Goal: Navigation & Orientation: Find specific page/section

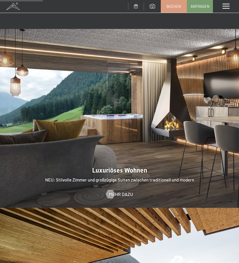
scroll to position [463, 0]
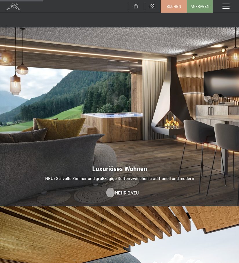
click at [115, 190] on span "Mehr dazu" at bounding box center [127, 193] width 24 height 6
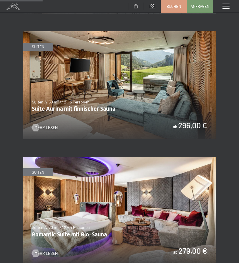
scroll to position [412, 0]
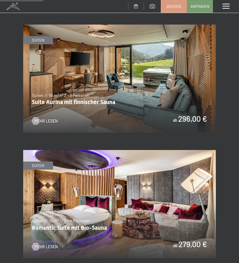
click at [98, 107] on img at bounding box center [119, 79] width 192 height 108
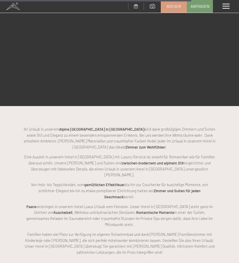
scroll to position [1979, 0]
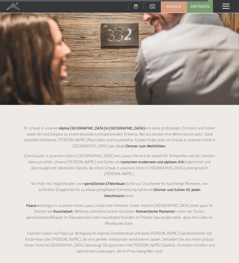
click at [12, 8] on span at bounding box center [13, 6] width 26 height 13
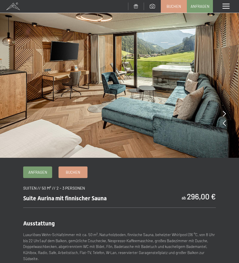
click at [223, 124] on icon at bounding box center [224, 123] width 3 height 6
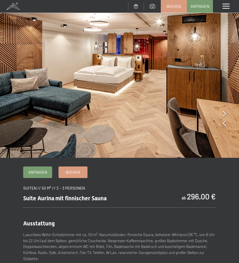
click at [223, 122] on icon at bounding box center [224, 123] width 3 height 6
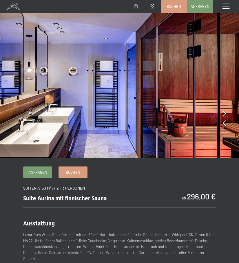
click at [223, 123] on icon at bounding box center [224, 123] width 3 height 6
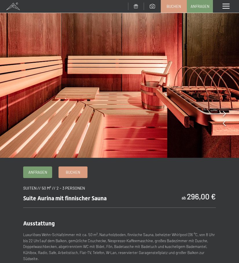
click at [223, 123] on icon at bounding box center [224, 123] width 3 height 6
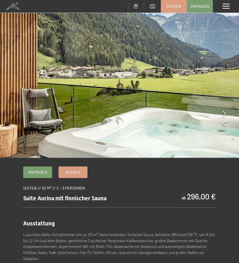
click at [223, 123] on icon at bounding box center [224, 123] width 3 height 6
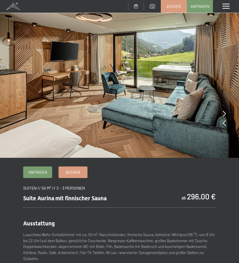
click at [223, 123] on icon at bounding box center [224, 123] width 3 height 6
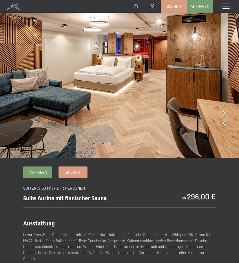
click at [223, 123] on icon at bounding box center [224, 123] width 3 height 6
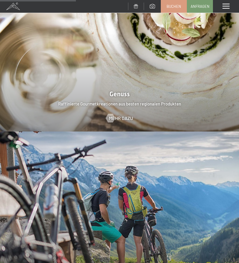
scroll to position [897, 0]
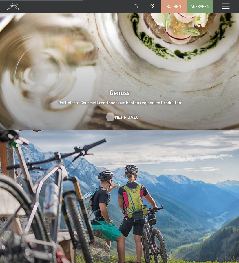
click at [129, 114] on span "Mehr dazu" at bounding box center [127, 117] width 24 height 6
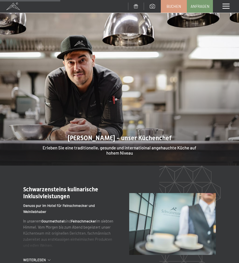
scroll to position [492, 0]
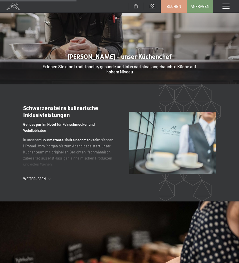
click at [36, 177] on span "Weiterlesen" at bounding box center [35, 179] width 25 height 5
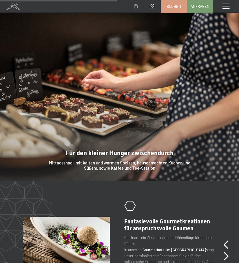
scroll to position [753, 0]
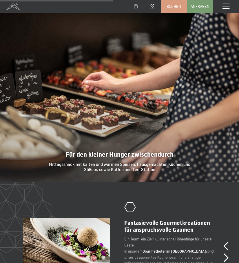
click at [39, 171] on div at bounding box center [119, 92] width 239 height 179
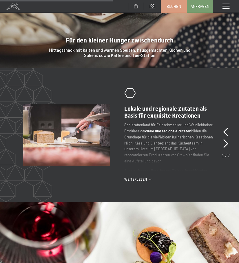
scroll to position [868, 0]
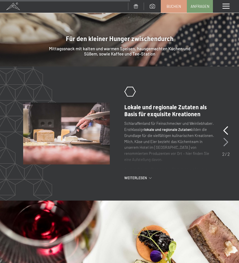
click at [223, 138] on icon at bounding box center [225, 142] width 5 height 9
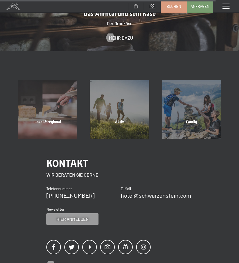
scroll to position [1476, 0]
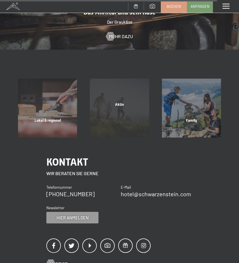
click at [137, 87] on div "Aktiv Mehr erfahren" at bounding box center [119, 108] width 72 height 59
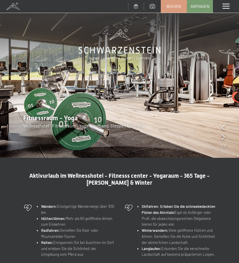
click at [223, 137] on icon at bounding box center [222, 137] width 3 height 6
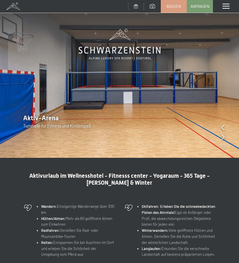
click at [223, 137] on icon at bounding box center [222, 137] width 3 height 6
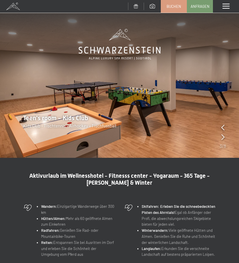
click at [223, 137] on icon at bounding box center [222, 137] width 3 height 6
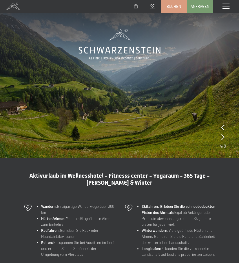
click at [223, 137] on icon at bounding box center [222, 137] width 3 height 6
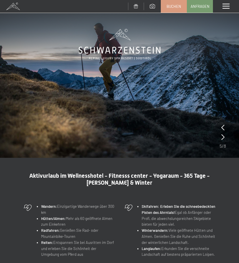
click at [223, 137] on icon at bounding box center [222, 137] width 3 height 6
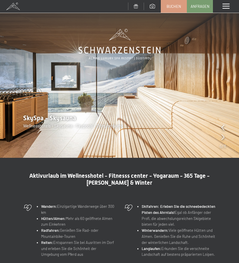
click at [223, 137] on icon at bounding box center [222, 137] width 3 height 6
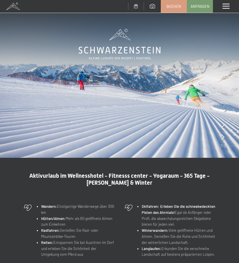
click at [223, 137] on icon at bounding box center [222, 137] width 3 height 6
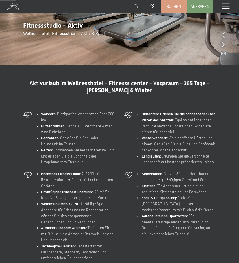
scroll to position [116, 0]
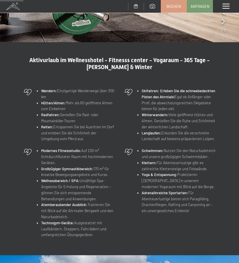
click at [20, 128] on div "Wandern: Einzigartige Wanderwege über 300 km Hütten/Almen: Mehr als 60 geöffnet…" at bounding box center [69, 115] width 98 height 60
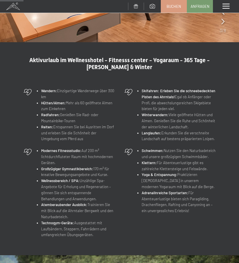
click at [20, 128] on div "Aktivurlaub im Wellnesshotel - Fitnesss center - Yogaraum - 365 Tage - Sommer &…" at bounding box center [119, 149] width 239 height 184
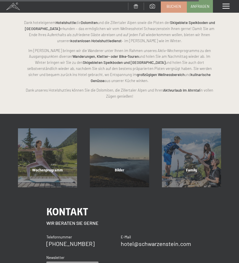
scroll to position [1129, 0]
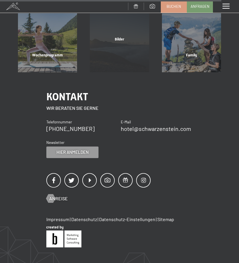
click at [111, 37] on div "Bilder" at bounding box center [119, 47] width 72 height 20
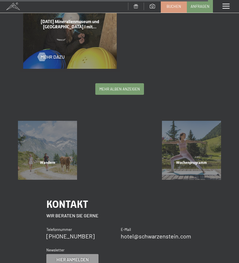
scroll to position [1476, 0]
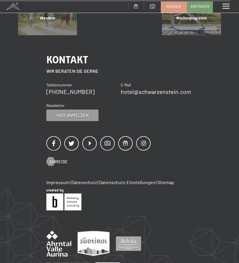
click at [221, 8] on div "Menü" at bounding box center [226, 6] width 26 height 13
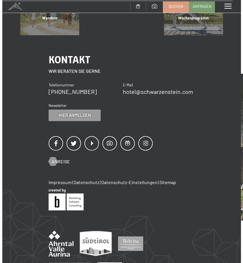
scroll to position [1501, 0]
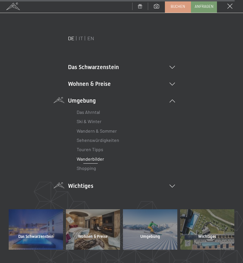
click at [93, 184] on li "Wichtiges Lage & Anreise Online bezahlen Webcam & Wetter Downloads" at bounding box center [121, 186] width 107 height 8
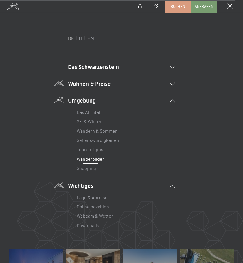
click at [88, 85] on li "Wohnen & Preise Inklusivleistungen [PERSON_NAME] & Preise Liste Angebote Liste …" at bounding box center [121, 84] width 107 height 8
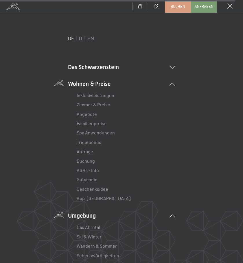
click at [89, 62] on div "Das Schwarzenstein Neuheiten im Schwarzenstein Ihre Gastgeber Premium Spa Gourm…" at bounding box center [121, 207] width 107 height 331
click at [88, 65] on li "Das Schwarzenstein Neuheiten im Schwarzenstein Ihre Gastgeber Premium Spa Gourm…" at bounding box center [121, 67] width 107 height 8
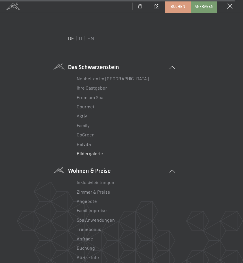
click at [92, 154] on link "Bildergalerie" at bounding box center [90, 153] width 26 height 5
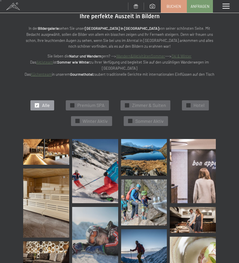
scroll to position [29, 0]
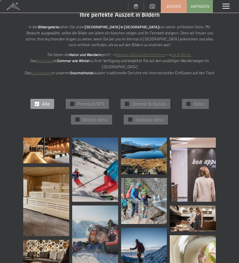
click at [47, 141] on img at bounding box center [46, 151] width 46 height 26
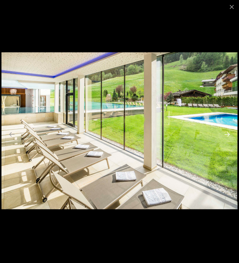
click at [225, 130] on button "Next slide" at bounding box center [227, 134] width 12 height 11
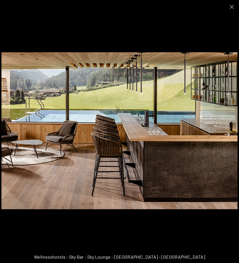
click at [229, 134] on button "Next slide" at bounding box center [227, 134] width 12 height 11
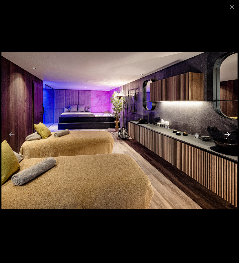
click at [229, 134] on button "Next slide" at bounding box center [227, 134] width 12 height 11
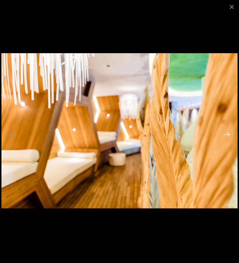
click at [229, 134] on button "Next slide" at bounding box center [227, 134] width 12 height 11
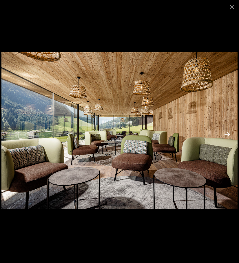
click at [229, 134] on button "Next slide" at bounding box center [227, 134] width 12 height 11
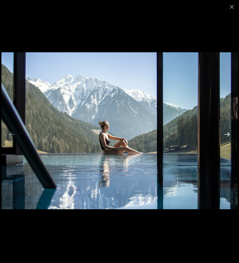
click at [229, 134] on button "Next slide" at bounding box center [227, 134] width 12 height 11
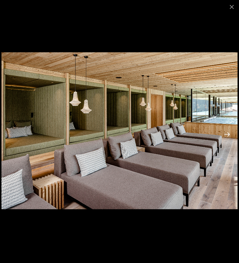
click at [229, 134] on button "Next slide" at bounding box center [227, 134] width 12 height 11
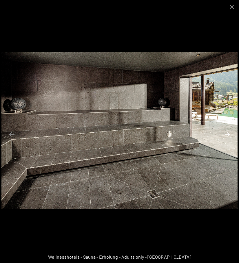
click at [229, 135] on button "Next slide" at bounding box center [227, 134] width 12 height 11
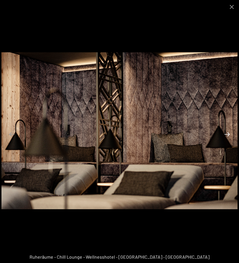
click at [229, 135] on button "Next slide" at bounding box center [227, 134] width 12 height 11
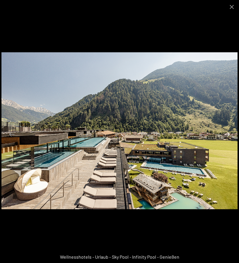
click at [229, 135] on button "Next slide" at bounding box center [227, 134] width 12 height 11
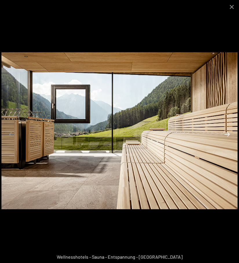
click at [229, 135] on button "Next slide" at bounding box center [227, 134] width 12 height 11
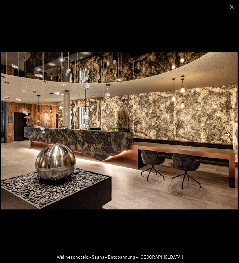
click at [229, 135] on button "Next slide" at bounding box center [227, 134] width 12 height 11
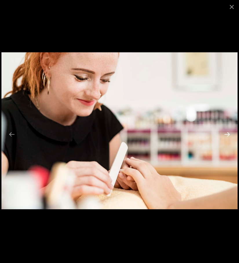
click at [229, 135] on button "Next slide" at bounding box center [227, 134] width 12 height 11
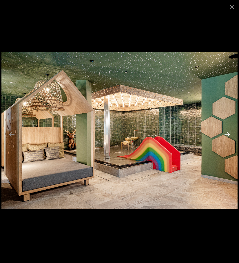
click at [229, 135] on button "Next slide" at bounding box center [227, 134] width 12 height 11
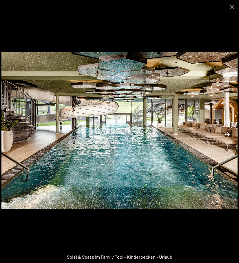
click at [229, 135] on button "Next slide" at bounding box center [227, 134] width 12 height 11
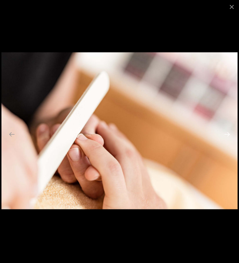
click at [229, 135] on button "Next slide" at bounding box center [227, 134] width 12 height 11
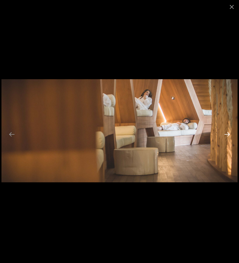
click at [229, 135] on button "Next slide" at bounding box center [227, 134] width 12 height 11
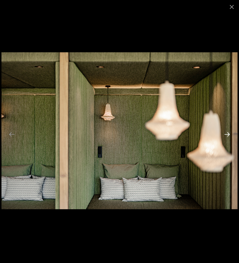
click at [229, 135] on button "Next slide" at bounding box center [227, 134] width 12 height 11
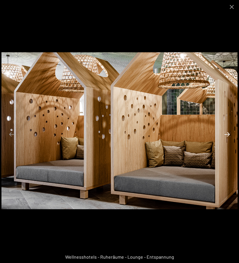
click at [229, 134] on button "Next slide" at bounding box center [227, 134] width 12 height 11
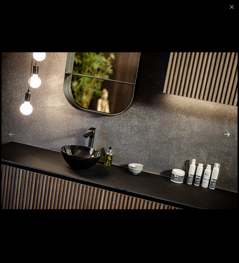
click at [229, 134] on button "Next slide" at bounding box center [227, 134] width 12 height 11
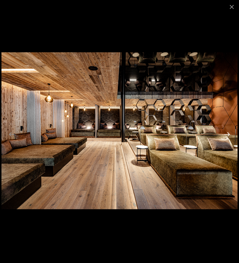
click at [229, 134] on button "Next slide" at bounding box center [227, 134] width 12 height 11
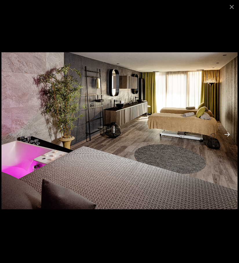
click at [229, 134] on button "Next slide" at bounding box center [227, 134] width 12 height 11
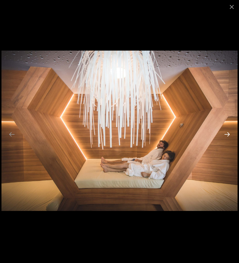
click at [229, 134] on button "Next slide" at bounding box center [227, 134] width 12 height 11
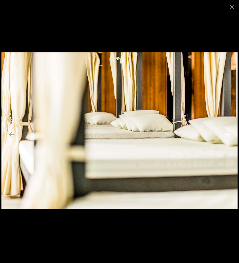
click at [229, 134] on button "Next slide" at bounding box center [227, 134] width 12 height 11
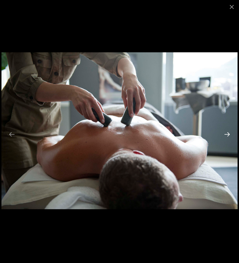
click at [229, 134] on button "Next slide" at bounding box center [227, 134] width 12 height 11
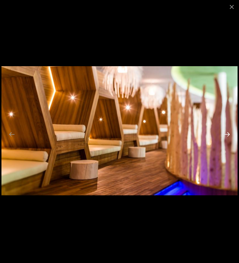
click at [229, 133] on button "Next slide" at bounding box center [227, 134] width 12 height 11
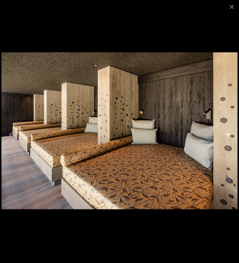
click at [229, 133] on button "Next slide" at bounding box center [227, 134] width 12 height 11
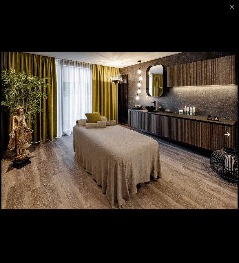
click at [229, 133] on button "Next slide" at bounding box center [227, 134] width 12 height 11
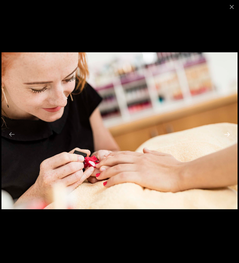
click at [229, 133] on button "Next slide" at bounding box center [227, 134] width 12 height 11
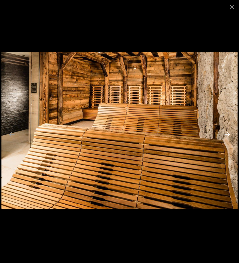
click at [229, 133] on button "Next slide" at bounding box center [227, 134] width 12 height 11
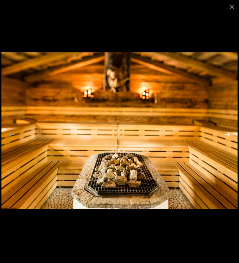
click at [229, 133] on button "Next slide" at bounding box center [227, 134] width 12 height 11
drag, startPoint x: 183, startPoint y: 121, endPoint x: 36, endPoint y: 114, distance: 147.5
click at [140, 117] on img at bounding box center [119, 130] width 236 height 157
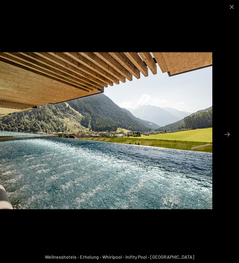
drag, startPoint x: 103, startPoint y: 114, endPoint x: 0, endPoint y: 123, distance: 103.4
click at [83, 115] on img at bounding box center [94, 130] width 236 height 157
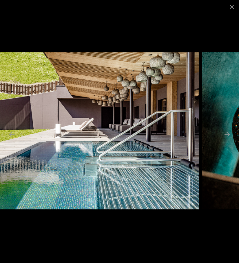
drag, startPoint x: 120, startPoint y: 133, endPoint x: 33, endPoint y: 133, distance: 86.3
click at [37, 133] on img at bounding box center [81, 130] width 236 height 157
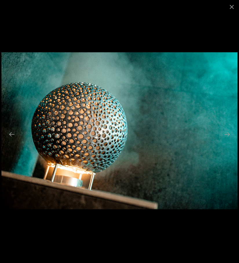
drag, startPoint x: 169, startPoint y: 139, endPoint x: 56, endPoint y: 135, distance: 112.9
click at [60, 135] on img at bounding box center [119, 130] width 236 height 157
click at [225, 132] on button "Next slide" at bounding box center [227, 134] width 12 height 11
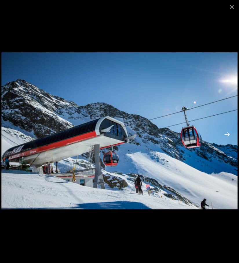
click at [225, 132] on button "Next slide" at bounding box center [227, 134] width 12 height 11
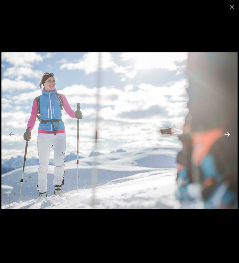
click at [225, 132] on button "Next slide" at bounding box center [227, 134] width 12 height 11
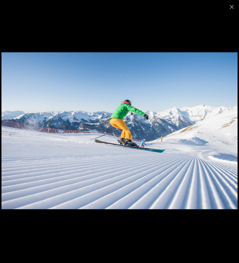
click at [225, 132] on button "Next slide" at bounding box center [227, 134] width 12 height 11
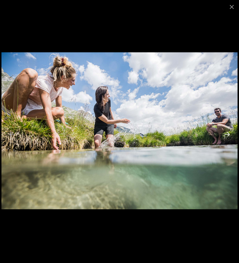
click at [231, 134] on button "Next slide" at bounding box center [227, 134] width 12 height 11
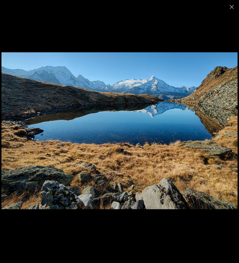
click at [226, 124] on img at bounding box center [119, 130] width 236 height 157
click at [230, 129] on img at bounding box center [119, 130] width 236 height 157
click at [226, 133] on button "Next slide" at bounding box center [227, 134] width 12 height 11
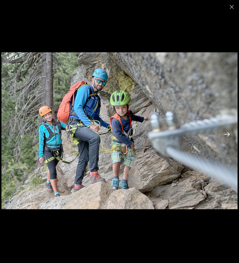
click at [226, 133] on button "Next slide" at bounding box center [227, 134] width 12 height 11
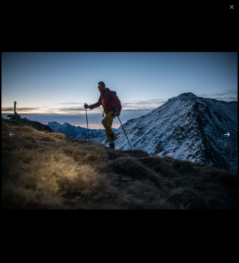
click at [226, 133] on button "Next slide" at bounding box center [227, 134] width 12 height 11
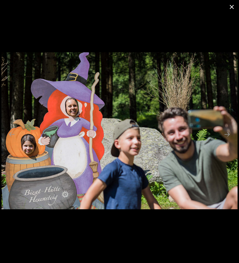
click at [231, 6] on button "Close gallery" at bounding box center [231, 7] width 14 height 14
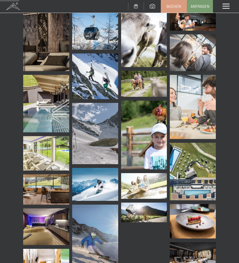
scroll to position [347, 0]
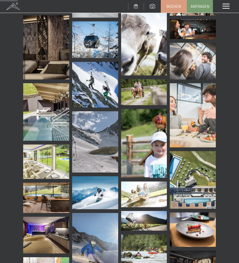
click at [197, 169] on img at bounding box center [193, 179] width 46 height 57
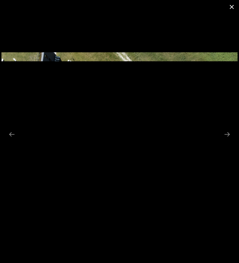
click at [231, 3] on button "Close gallery" at bounding box center [231, 7] width 14 height 14
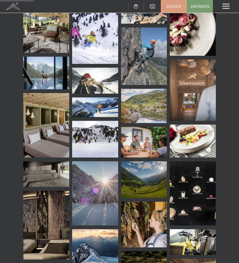
scroll to position [666, 0]
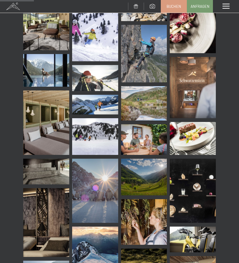
click at [184, 94] on img at bounding box center [193, 87] width 46 height 61
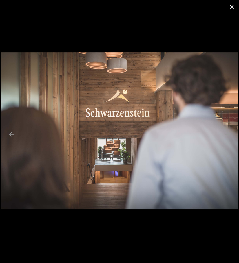
click at [230, 5] on button "Close gallery" at bounding box center [231, 7] width 14 height 14
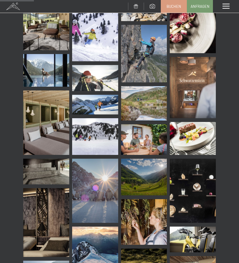
click at [46, 201] on img at bounding box center [46, 222] width 46 height 69
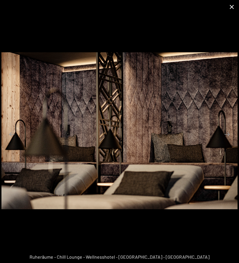
click at [231, 7] on button "Close gallery" at bounding box center [231, 7] width 14 height 14
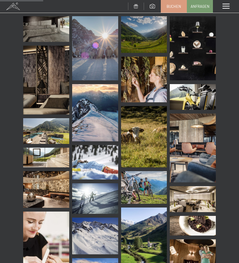
scroll to position [897, 0]
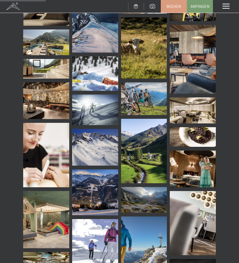
click at [184, 105] on img at bounding box center [193, 111] width 46 height 26
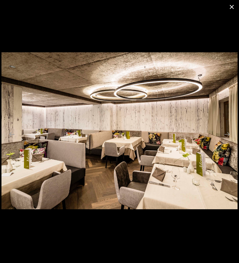
click at [230, 7] on button "Close gallery" at bounding box center [231, 7] width 14 height 14
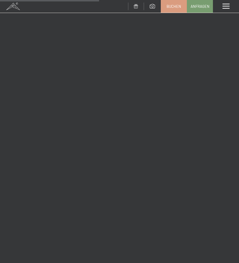
scroll to position [1939, 0]
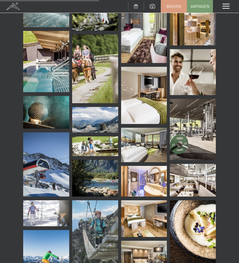
click at [195, 132] on img at bounding box center [193, 129] width 46 height 61
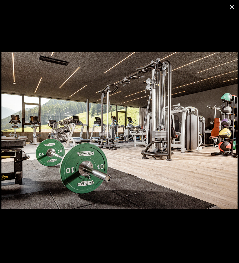
click at [231, 6] on button "Close gallery" at bounding box center [231, 7] width 14 height 14
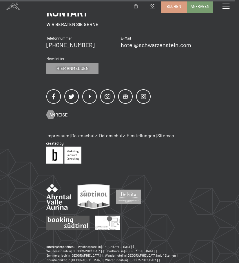
scroll to position [4725, 0]
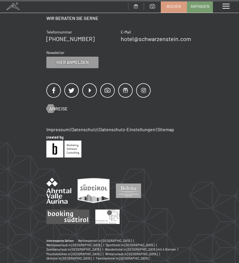
click at [220, 3] on div "Menü" at bounding box center [226, 6] width 26 height 13
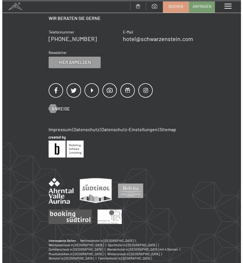
scroll to position [4822, 0]
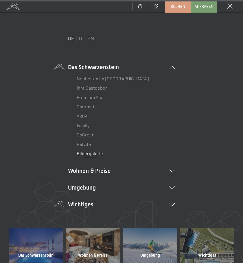
click at [107, 203] on li "Wichtiges Lage & Anreise Online bezahlen Webcam & Wetter Downloads" at bounding box center [121, 205] width 107 height 8
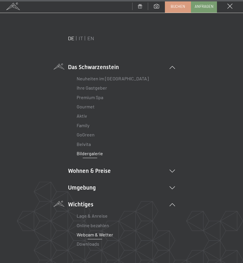
click at [95, 234] on link "Webcam & Wetter" at bounding box center [95, 234] width 36 height 5
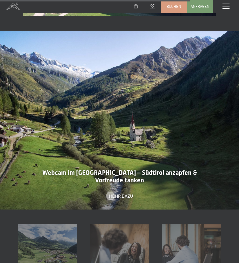
scroll to position [1042, 0]
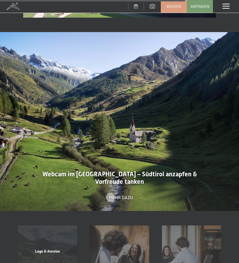
click at [43, 238] on div "Lage & Anreise Mehr erfahren" at bounding box center [48, 255] width 72 height 59
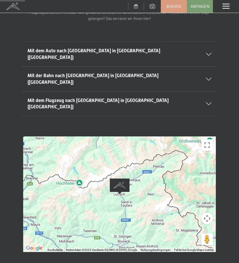
scroll to position [58, 0]
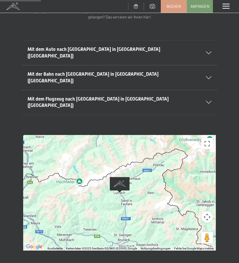
drag, startPoint x: 127, startPoint y: 169, endPoint x: 131, endPoint y: 168, distance: 3.5
click at [127, 168] on div at bounding box center [119, 193] width 192 height 116
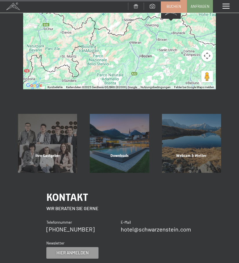
scroll to position [116, 0]
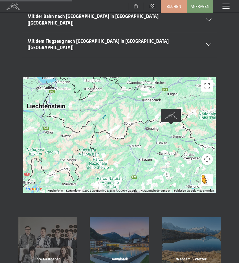
click at [207, 175] on button "Pegman auf die Karte ziehen, um Street View aufzurufen" at bounding box center [207, 181] width 12 height 12
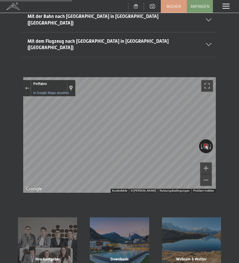
click at [185, 79] on div "← Nach links → Nach rechts ↑ Nach oben ↓ Nach unten + Heranzoomen - Herauszoome…" at bounding box center [119, 135] width 239 height 116
click at [88, 115] on div "← Nach links → Nach rechts ↑ Nach oben ↓ Nach unten + Heranzoomen - Herauszoome…" at bounding box center [119, 135] width 192 height 116
click at [26, 87] on div "Street View schließen" at bounding box center [27, 88] width 4 height 3
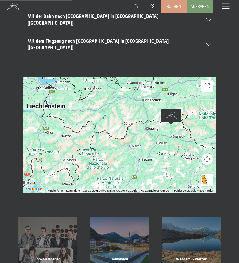
click at [207, 175] on button "Pegman auf die Karte ziehen, um Street View aufzurufen" at bounding box center [207, 181] width 12 height 12
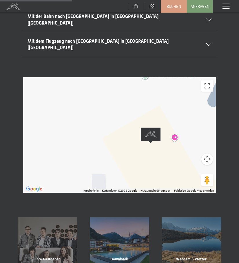
click at [152, 128] on img "Alpine Luxury SPA Resort SCHWARZENSTEIN" at bounding box center [151, 136] width 20 height 16
click at [154, 128] on img "Alpine Luxury SPA Resort SCHWARZENSTEIN" at bounding box center [151, 136] width 20 height 16
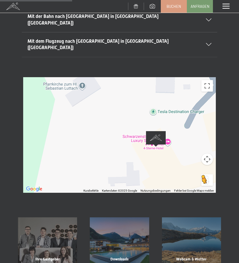
click at [208, 175] on button "Pegman auf die Karte ziehen, um Street View aufzurufen" at bounding box center [207, 181] width 12 height 12
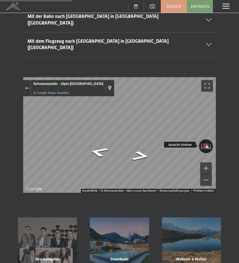
click at [90, 106] on div "← Nach links → Nach rechts ↑ Nach oben ↓ Nach unten + Heranzoomen - Herauszoome…" at bounding box center [119, 135] width 192 height 116
click at [131, 140] on icon "Richtung Südosten" at bounding box center [128, 147] width 42 height 14
click at [239, 120] on html "Buchen Anfragen Premium Spa Bildergalerie BUCHEN Menü DE IT EN Gutschein Bilder…" at bounding box center [119, 228] width 239 height 688
click at [30, 84] on button "Street View schließen" at bounding box center [27, 88] width 8 height 8
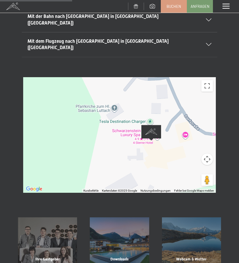
click at [171, 92] on div "Wird geladen..." at bounding box center [119, 135] width 192 height 116
click at [204, 175] on button "Pegman auf die Karte ziehen, um Street View aufzurufen" at bounding box center [207, 181] width 12 height 12
click at [209, 175] on button "Pegman auf die Karte ziehen, um Street View aufzurufen" at bounding box center [207, 181] width 12 height 12
click at [181, 80] on div "Keine Daten verfügbar" at bounding box center [119, 135] width 192 height 116
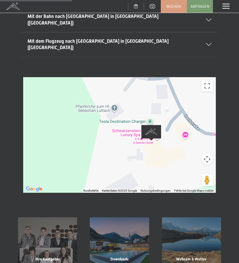
click at [146, 125] on img "Alpine Luxury SPA Resort SCHWARZENSTEIN" at bounding box center [151, 133] width 20 height 16
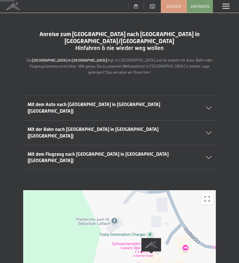
scroll to position [0, 0]
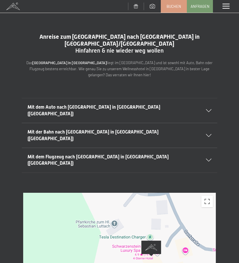
click at [6, 8] on span at bounding box center [13, 6] width 26 height 13
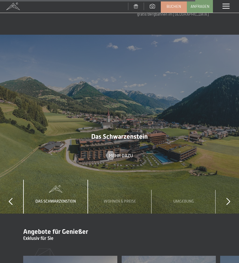
scroll to position [1592, 0]
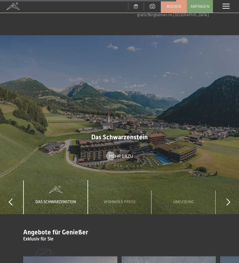
click at [228, 199] on icon at bounding box center [228, 202] width 4 height 7
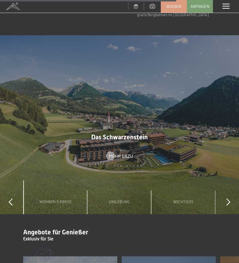
click at [228, 199] on icon at bounding box center [228, 202] width 4 height 7
click at [119, 153] on span "Mehr dazu" at bounding box center [127, 156] width 24 height 6
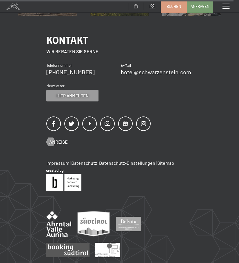
scroll to position [1417, 0]
